Goal: Book appointment/travel/reservation

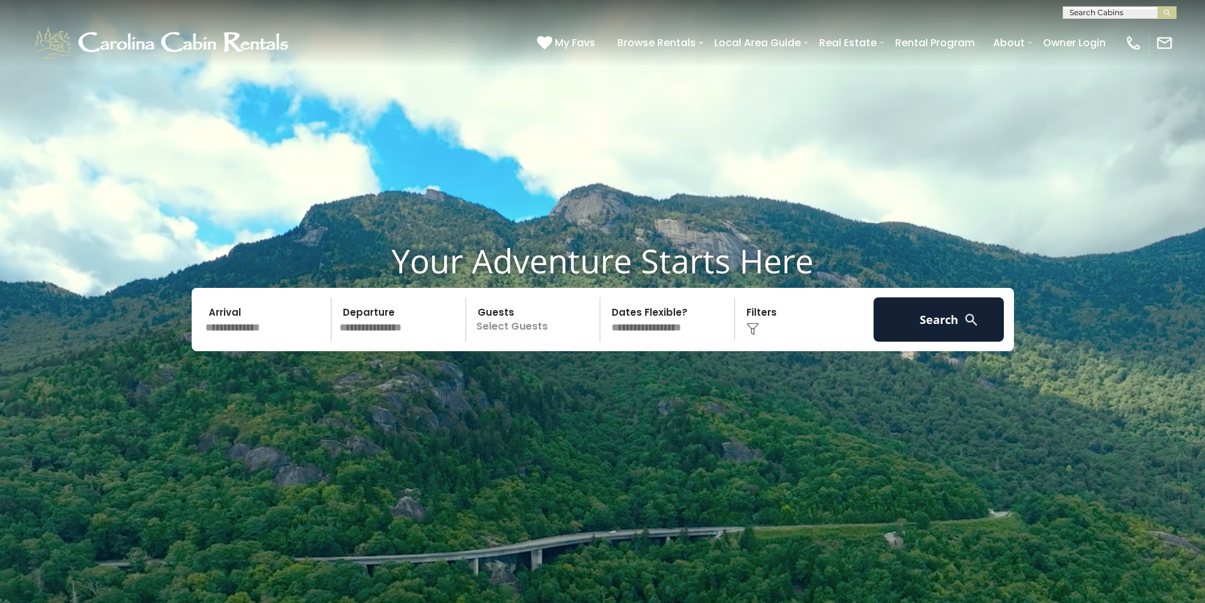
scroll to position [1, 0]
click at [1074, 9] on input "text" at bounding box center [1118, 14] width 111 height 13
type input "*******"
click at [1095, 30] on em "Hilltop" at bounding box center [1084, 29] width 30 height 11
click at [1160, 9] on button "submit" at bounding box center [1166, 12] width 19 height 13
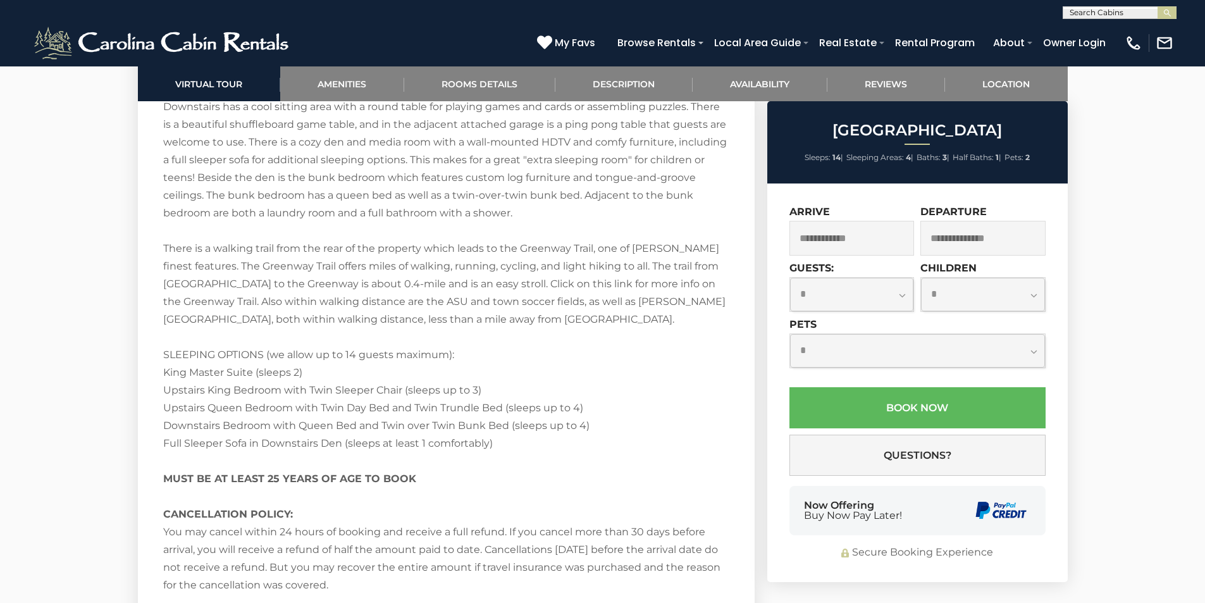
scroll to position [3036, 0]
